Goal: Check status: Check status

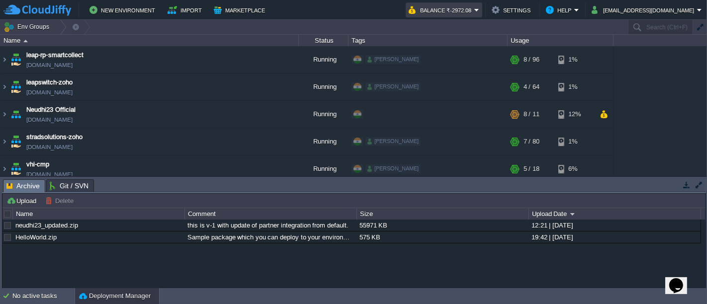
click at [479, 10] on em "Balance ₹-2972.08" at bounding box center [443, 10] width 71 height 12
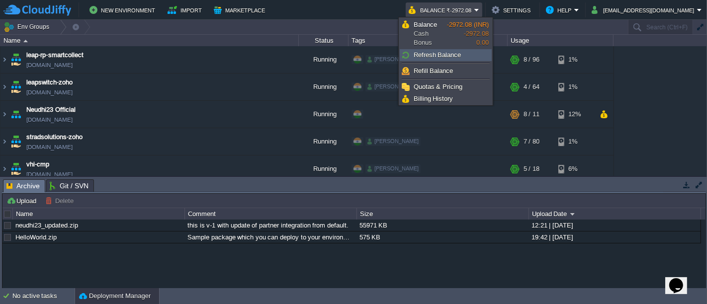
click at [434, 56] on span "Refresh Balance" at bounding box center [437, 54] width 48 height 7
click at [433, 56] on span "Refresh Balance" at bounding box center [437, 54] width 48 height 7
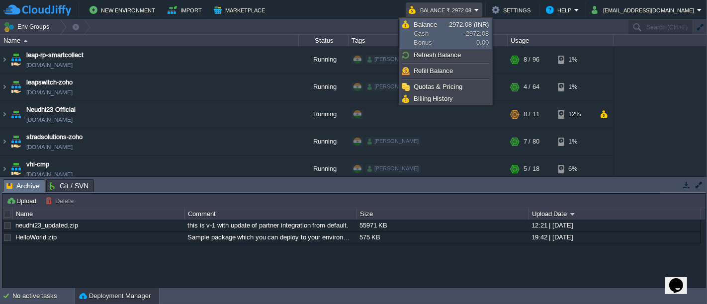
click at [426, 26] on span "Balance" at bounding box center [424, 24] width 23 height 7
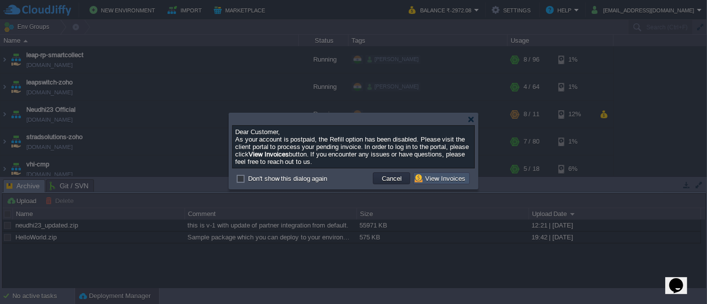
click at [445, 183] on button "View Invoices" at bounding box center [441, 178] width 54 height 9
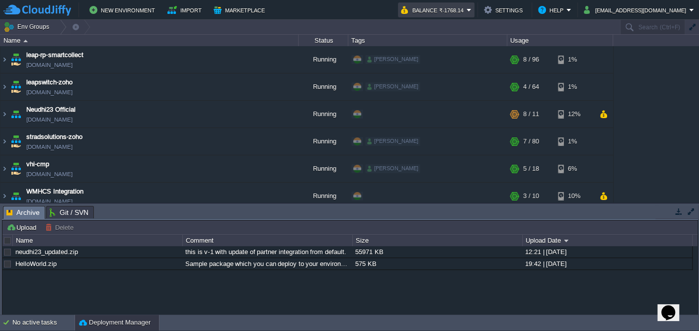
click at [472, 9] on em "Balance ₹-1768.14" at bounding box center [436, 10] width 71 height 12
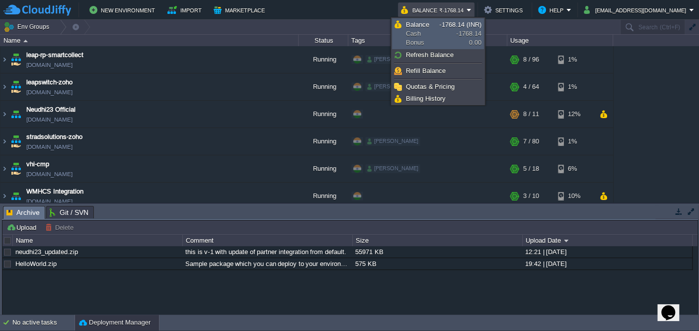
click at [417, 27] on span "Balance" at bounding box center [417, 24] width 23 height 7
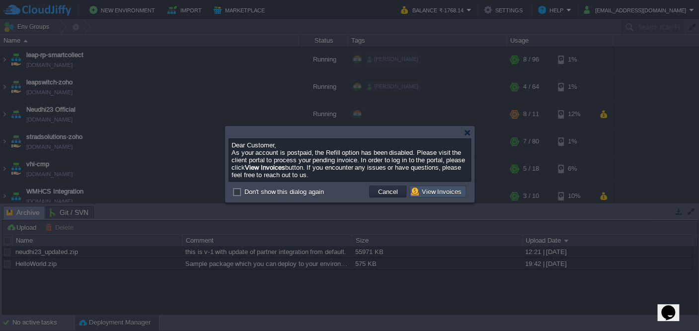
click at [443, 196] on button "View Invoices" at bounding box center [438, 191] width 54 height 9
